Goal: Check status: Check status

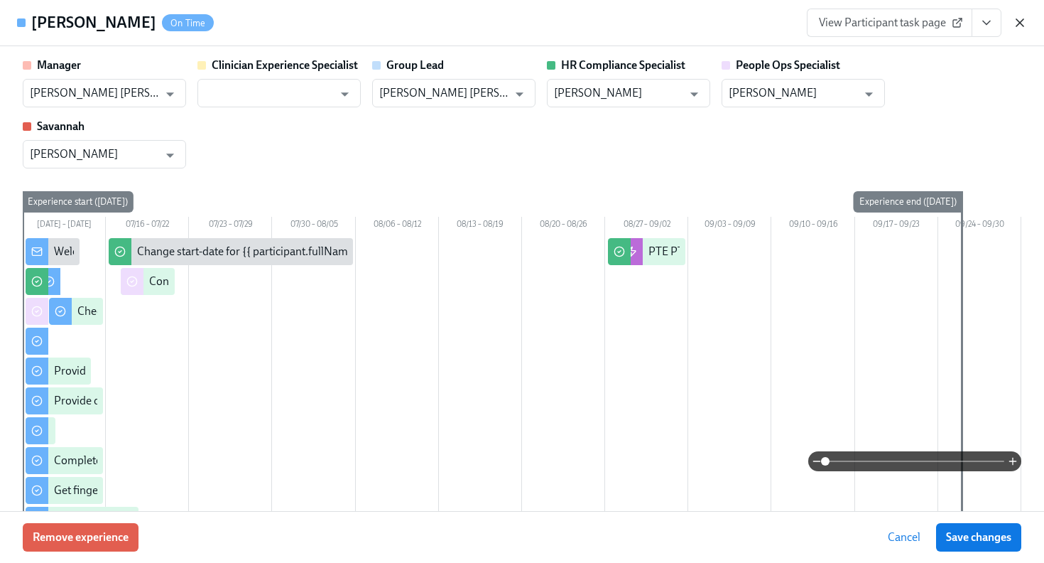
scroll to position [357, 0]
click at [1019, 22] on icon "button" at bounding box center [1019, 22] width 7 height 7
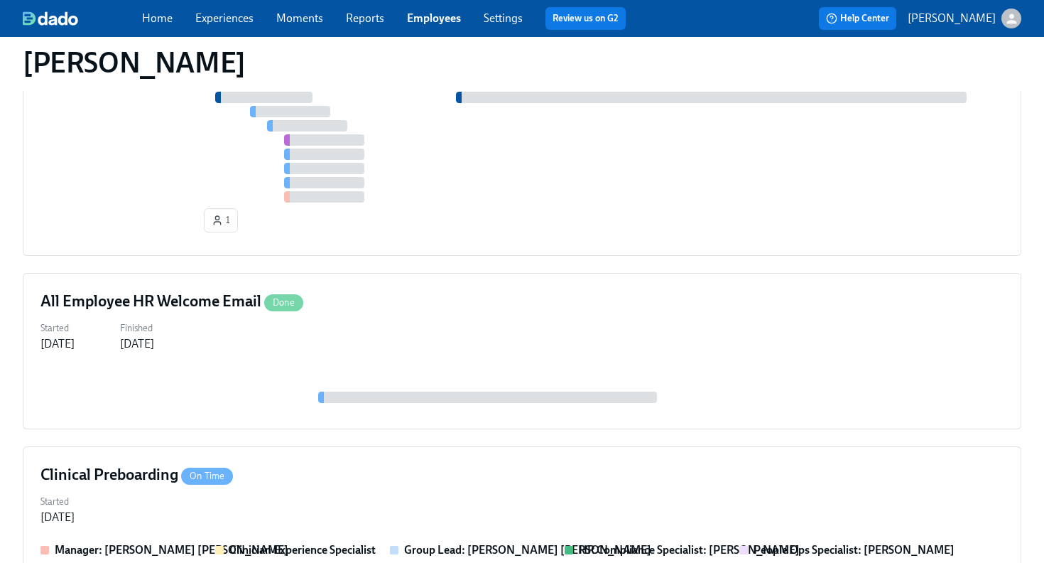
click at [440, 30] on div "Home Experiences Moments Reports Employees Settings Review us on G2 Help Center…" at bounding box center [522, 18] width 1044 height 37
click at [442, 24] on link "Employees" at bounding box center [434, 17] width 54 height 13
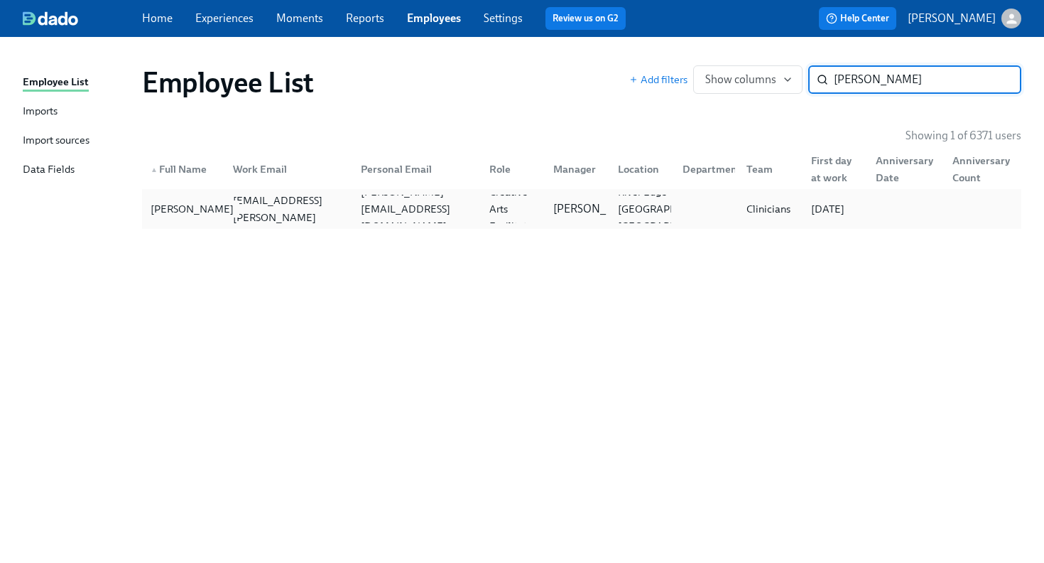
type input "[PERSON_NAME]"
click at [210, 205] on div "[PERSON_NAME]" at bounding box center [192, 208] width 94 height 17
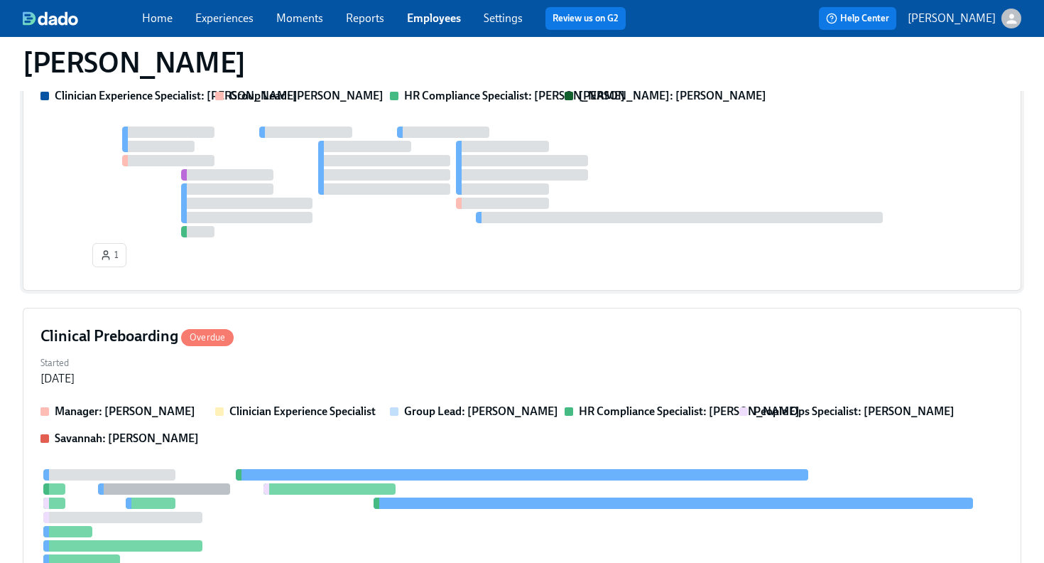
scroll to position [265, 0]
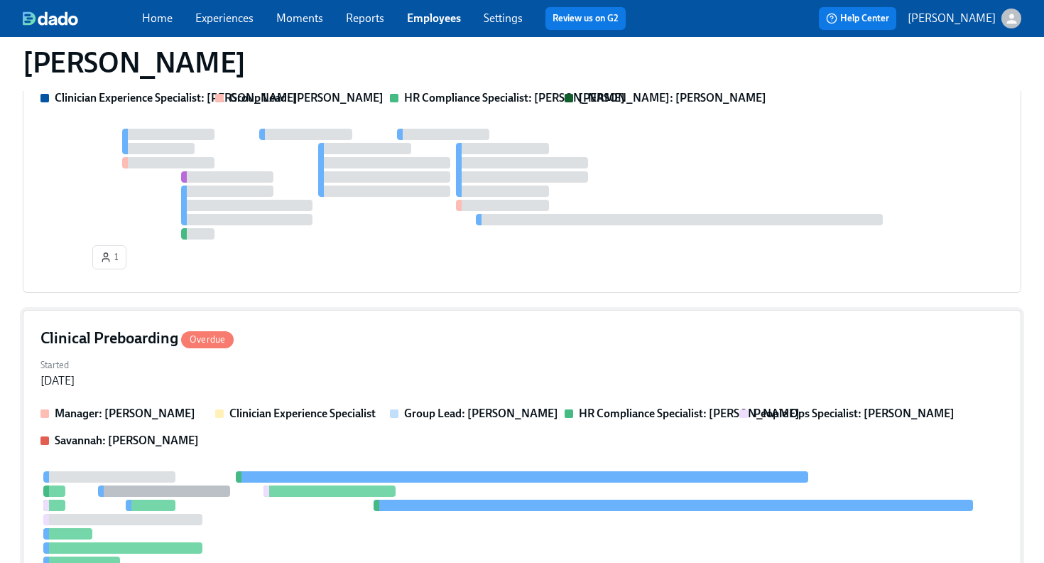
click at [317, 349] on div "Clinical Preboarding Overdue Started [DATE] Manager: [PERSON_NAME] Clinician Ex…" at bounding box center [522, 515] width 999 height 411
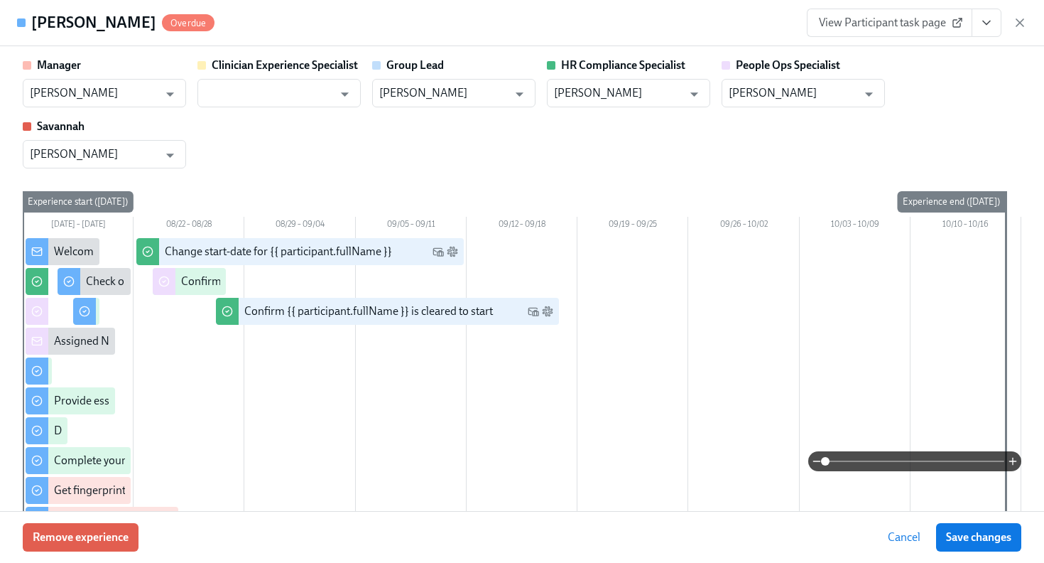
click at [985, 26] on icon "View task page" at bounding box center [986, 23] width 14 height 14
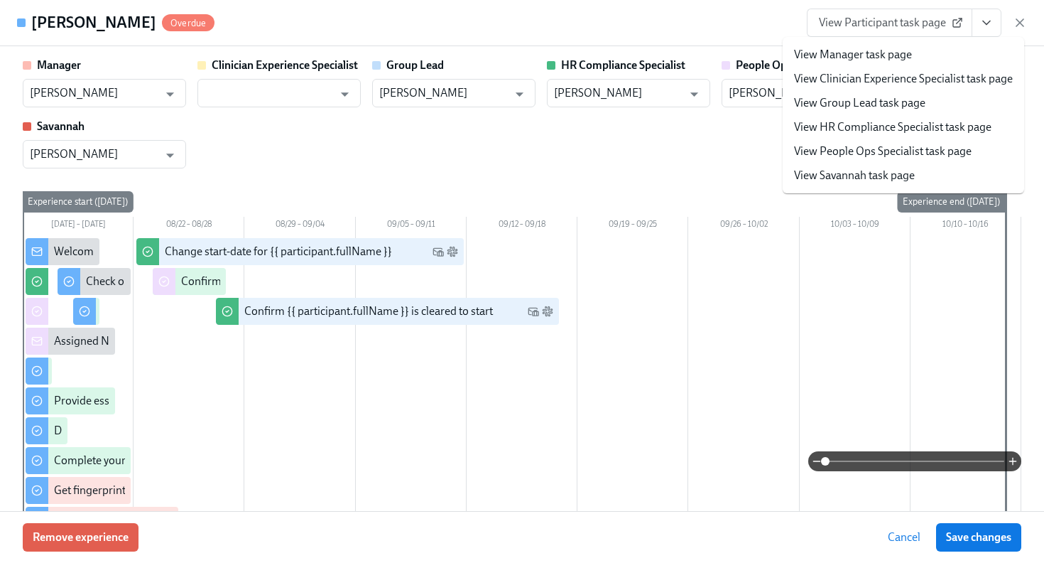
click at [894, 27] on span "View Participant task page" at bounding box center [889, 23] width 141 height 14
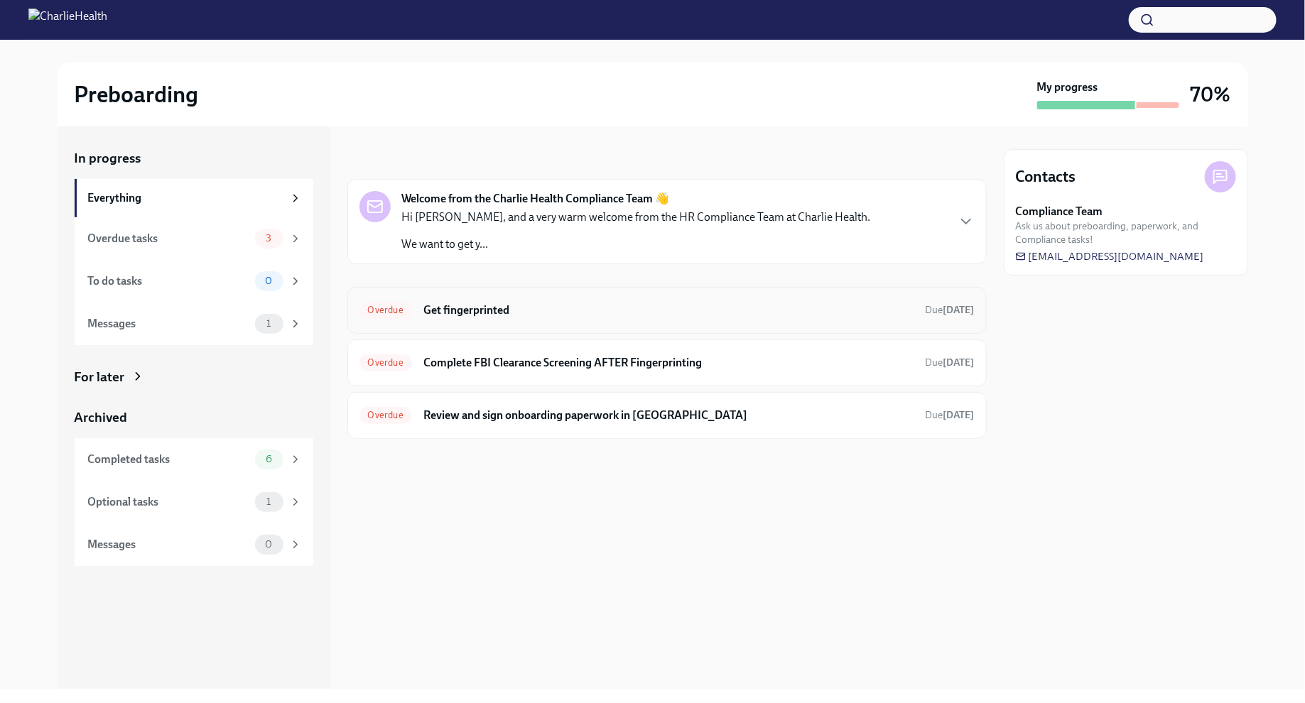
click at [614, 318] on div "Overdue Get fingerprinted Due 7 days ago" at bounding box center [666, 310] width 615 height 23
